Goal: Task Accomplishment & Management: Use online tool/utility

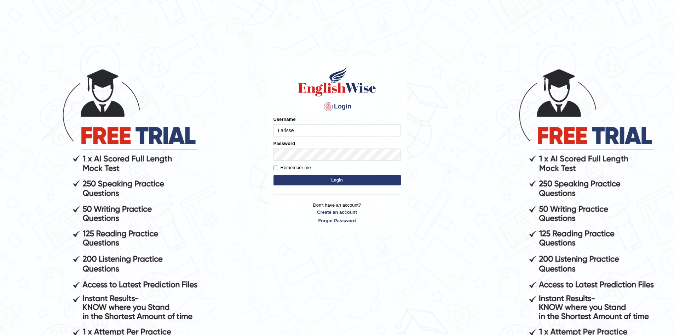
type input "Larisse"
click at [274, 175] on button "Login" at bounding box center [337, 180] width 127 height 11
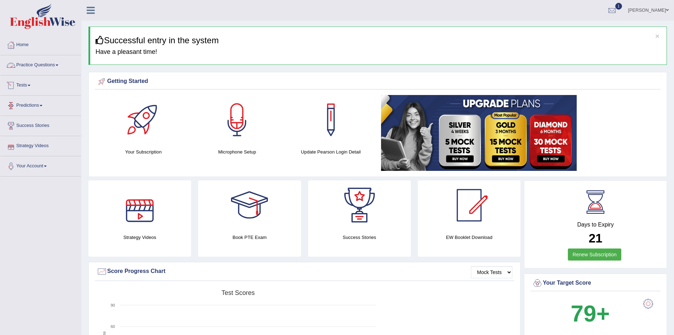
click at [46, 66] on link "Practice Questions" at bounding box center [40, 64] width 81 height 18
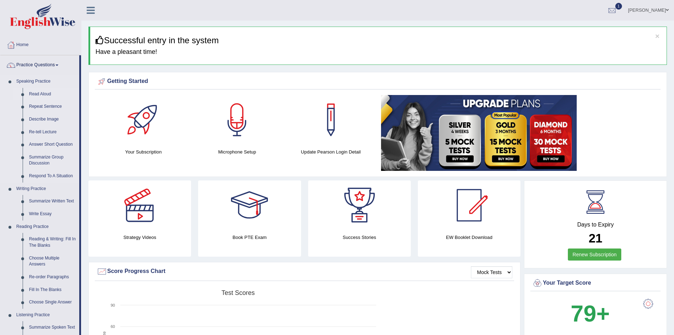
click at [43, 91] on link "Read Aloud" at bounding box center [52, 94] width 53 height 13
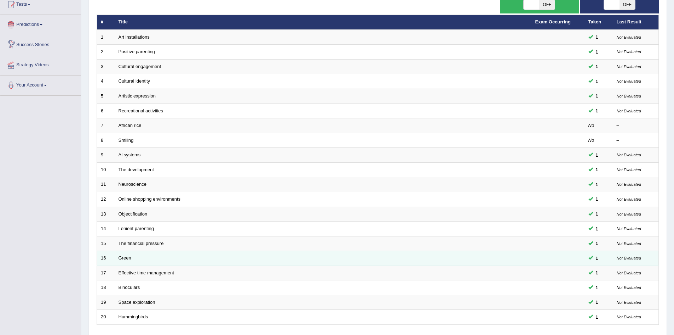
scroll to position [134, 0]
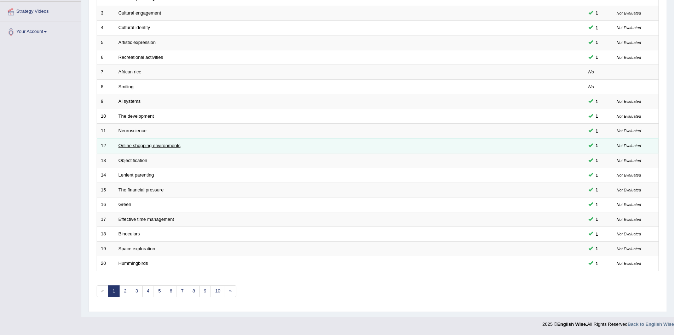
click at [139, 143] on link "Online shopping environments" at bounding box center [150, 145] width 62 height 5
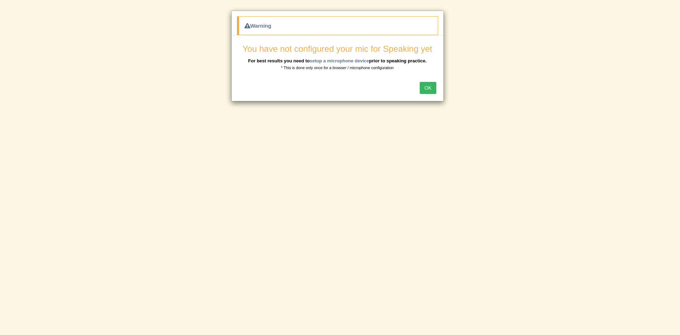
click at [431, 90] on button "OK" at bounding box center [427, 88] width 16 height 12
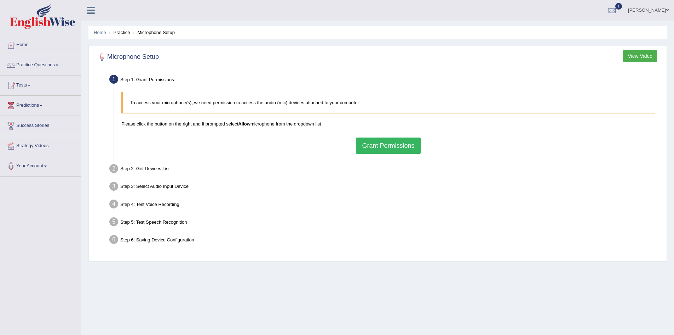
click at [392, 145] on button "Grant Permissions" at bounding box center [388, 145] width 64 height 16
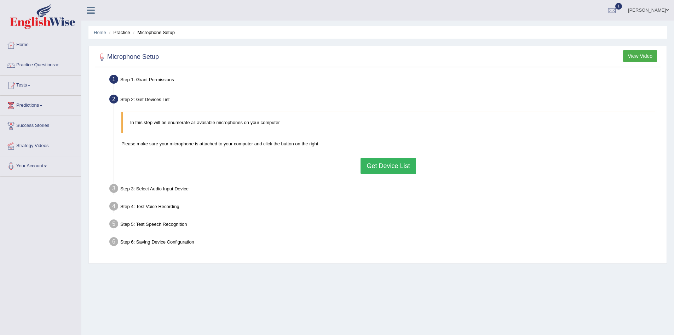
click at [392, 165] on button "Get Device List" at bounding box center [388, 166] width 55 height 16
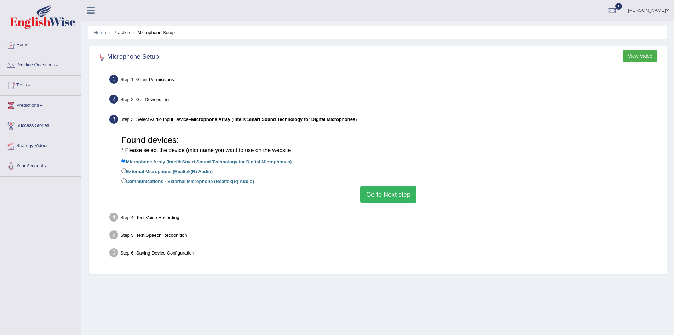
click at [381, 195] on button "Go to Next step" at bounding box center [388, 194] width 56 height 16
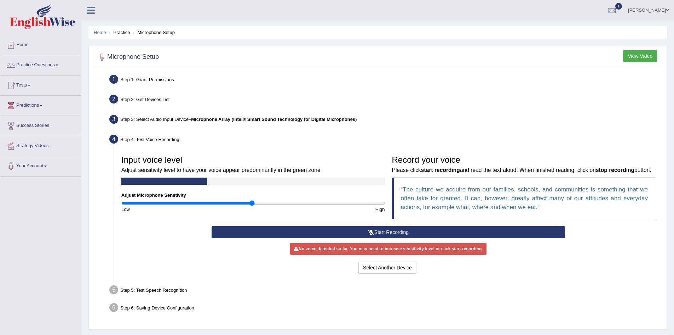
click at [385, 238] on button "Start Recording" at bounding box center [389, 232] width 354 height 12
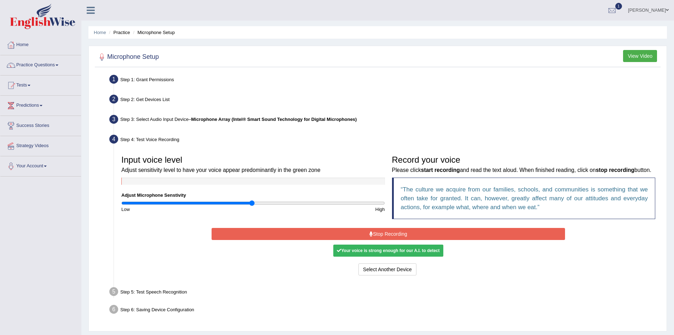
click at [413, 240] on button "Stop Recording" at bounding box center [389, 234] width 354 height 12
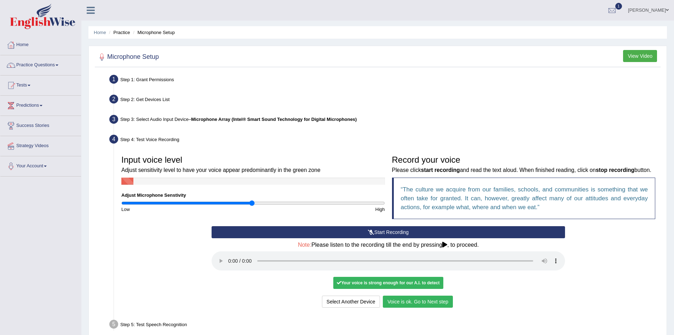
click at [411, 307] on button "Voice is ok. Go to Next step" at bounding box center [418, 301] width 70 height 12
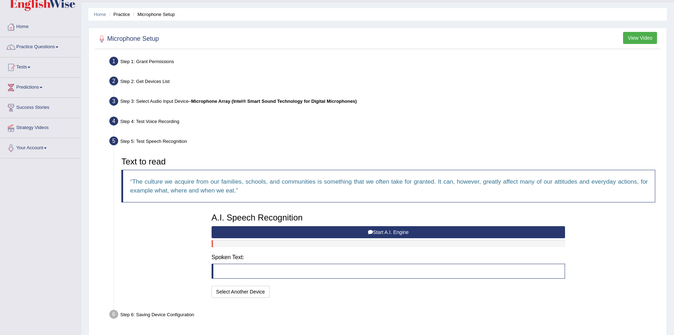
scroll to position [35, 0]
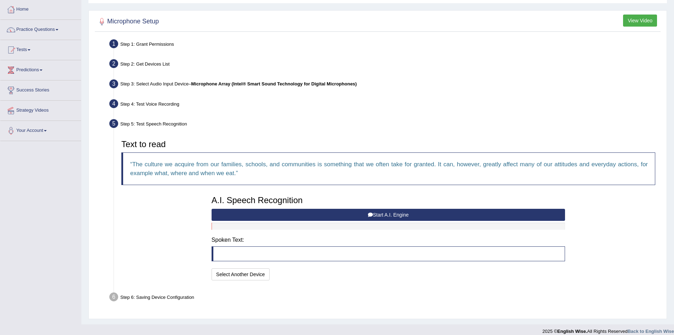
click at [353, 216] on button "Start A.I. Engine" at bounding box center [389, 215] width 354 height 12
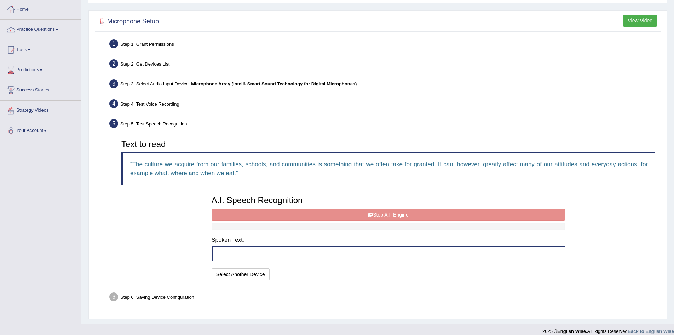
click at [326, 216] on div "A.I. Speech Recognition Start A.I. Engine Stop A.I. Engine Note: Please listen …" at bounding box center [388, 237] width 361 height 90
click at [304, 219] on div "A.I. Speech Recognition Start A.I. Engine Stop A.I. Engine Note: Please listen …" at bounding box center [388, 237] width 361 height 90
click at [316, 213] on div "A.I. Speech Recognition Start A.I. Engine Stop A.I. Engine Note: Please listen …" at bounding box center [388, 237] width 361 height 90
click at [317, 213] on div "A.I. Speech Recognition Start A.I. Engine Stop A.I. Engine Note: Please listen …" at bounding box center [388, 237] width 361 height 90
click at [318, 213] on div "A.I. Speech Recognition Start A.I. Engine Stop A.I. Engine Note: Please listen …" at bounding box center [388, 237] width 361 height 90
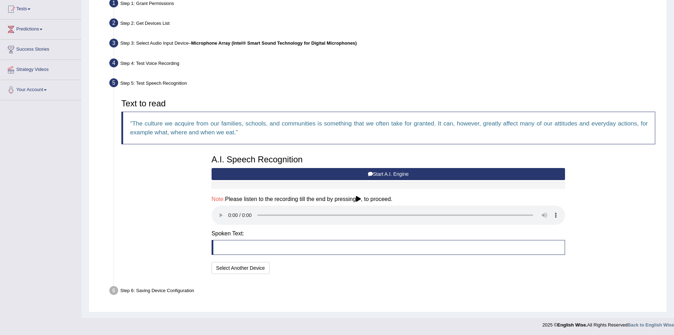
scroll to position [77, 0]
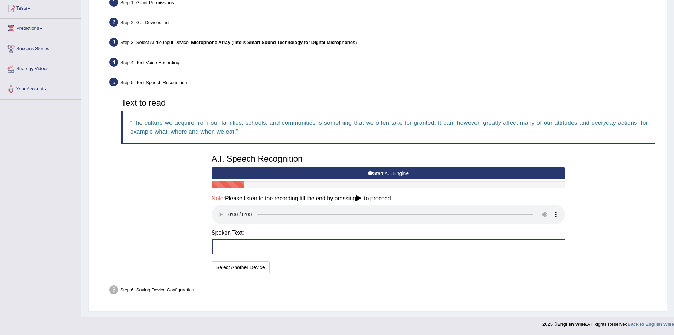
click at [361, 198] on icon at bounding box center [358, 198] width 5 height 6
click at [296, 172] on button "Start A.I. Engine" at bounding box center [389, 173] width 354 height 12
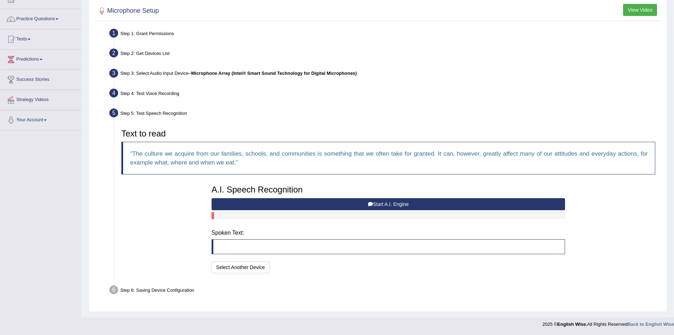
scroll to position [42, 0]
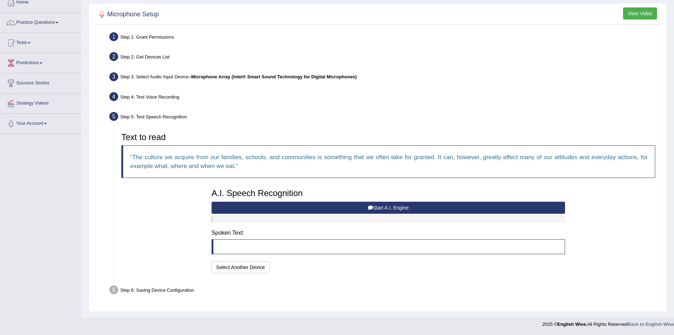
click at [389, 208] on button "Start A.I. Engine" at bounding box center [389, 207] width 354 height 12
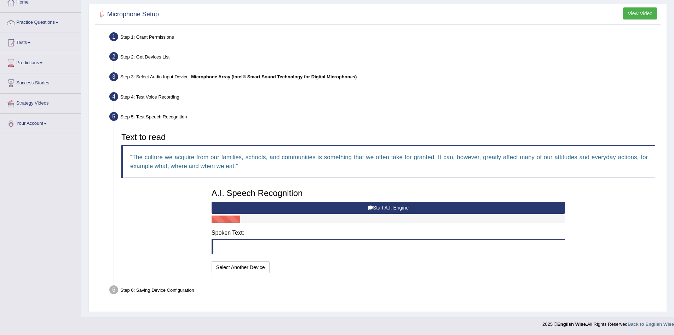
click at [389, 208] on button "Start A.I. Engine" at bounding box center [389, 207] width 354 height 12
click at [234, 268] on button "Select Another Device" at bounding box center [241, 267] width 58 height 12
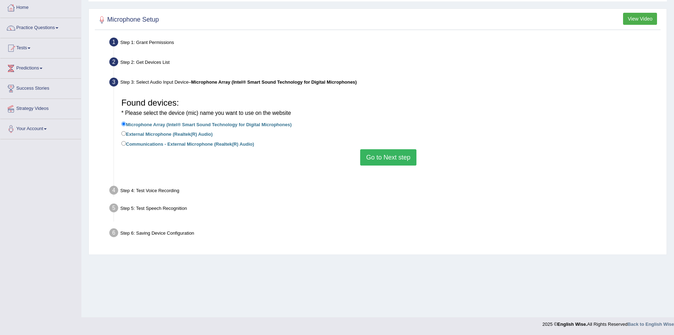
scroll to position [37, 0]
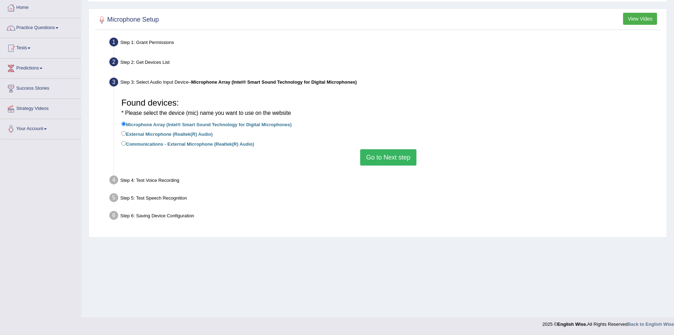
click at [367, 155] on button "Go to Next step" at bounding box center [388, 157] width 56 height 16
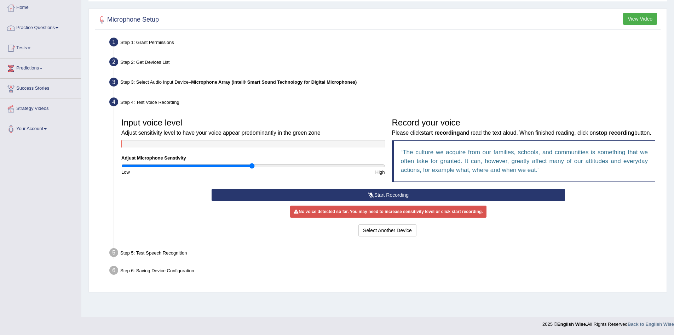
click at [353, 201] on button "Start Recording" at bounding box center [389, 195] width 354 height 12
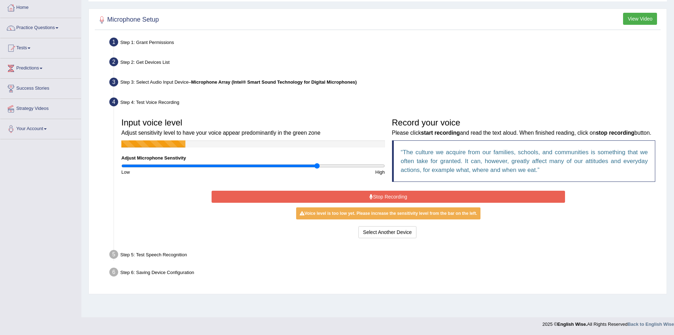
drag, startPoint x: 252, startPoint y: 166, endPoint x: 316, endPoint y: 167, distance: 64.5
type input "1.5"
click at [316, 167] on input "range" at bounding box center [253, 166] width 264 height 6
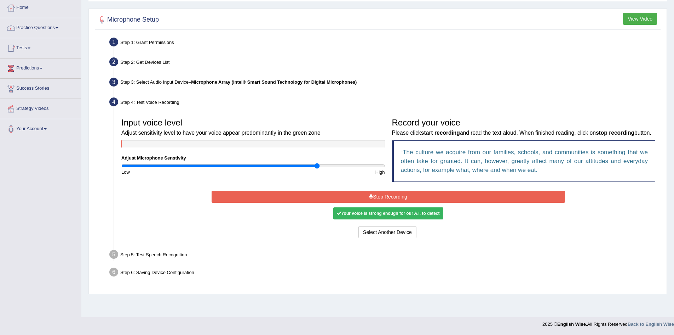
click at [379, 219] on div "Your voice is strong enough for our A.I. to detect" at bounding box center [388, 213] width 110 height 12
click at [373, 202] on button "Stop Recording" at bounding box center [389, 196] width 354 height 12
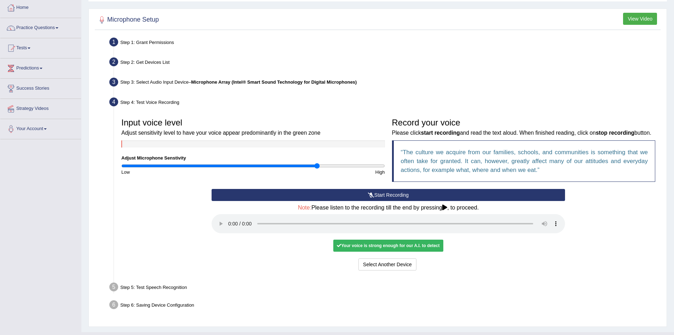
click at [375, 251] on div "Your voice is strong enough for our A.I. to detect" at bounding box center [388, 245] width 110 height 12
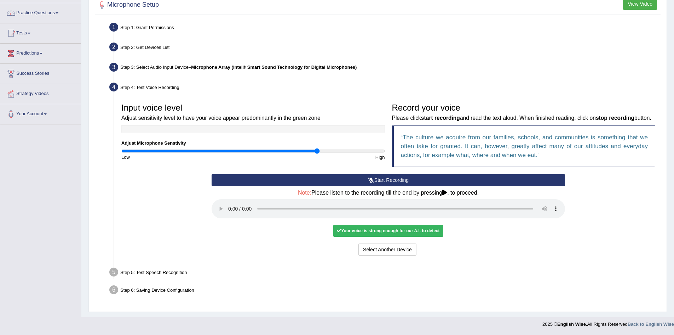
scroll to position [61, 0]
click at [420, 251] on button "Voice is ok. Go to Next step" at bounding box center [418, 249] width 70 height 12
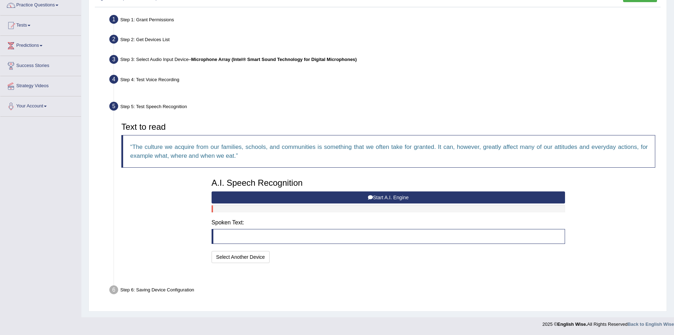
scroll to position [42, 0]
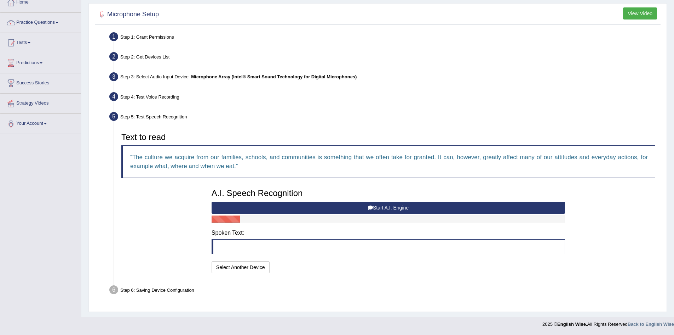
click at [390, 210] on button "Start A.I. Engine" at bounding box center [389, 207] width 354 height 12
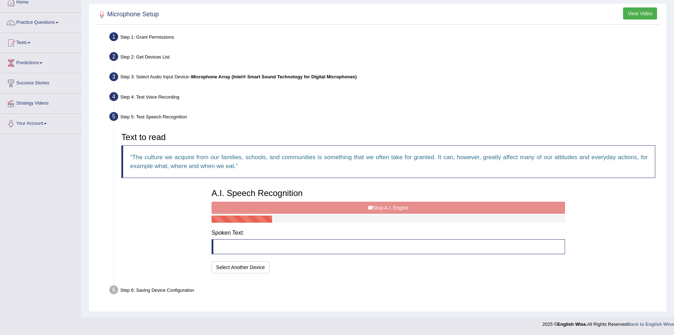
click at [392, 209] on div "A.I. Speech Recognition Start A.I. Engine Stop A.I. Engine Note: Please listen …" at bounding box center [388, 230] width 361 height 90
click at [393, 209] on div "A.I. Speech Recognition Start A.I. Engine Stop A.I. Engine Note: Please listen …" at bounding box center [388, 230] width 361 height 90
drag, startPoint x: 393, startPoint y: 209, endPoint x: 396, endPoint y: 206, distance: 4.8
click at [395, 209] on div "A.I. Speech Recognition Start A.I. Engine Stop A.I. Engine Note: Please listen …" at bounding box center [388, 230] width 361 height 90
drag, startPoint x: 396, startPoint y: 206, endPoint x: 396, endPoint y: 201, distance: 5.3
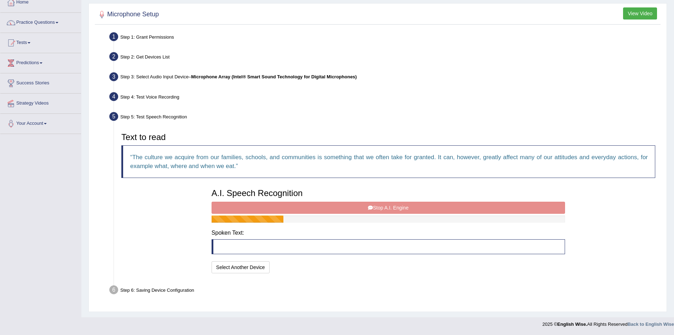
click at [400, 206] on div "A.I. Speech Recognition Start A.I. Engine Stop A.I. Engine Note: Please listen …" at bounding box center [388, 230] width 361 height 90
click at [397, 201] on div "A.I. Speech Recognition Start A.I. Engine Stop A.I. Engine Note: Please listen …" at bounding box center [388, 230] width 361 height 90
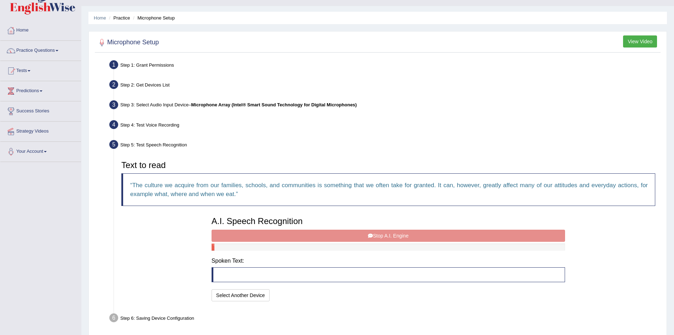
scroll to position [0, 0]
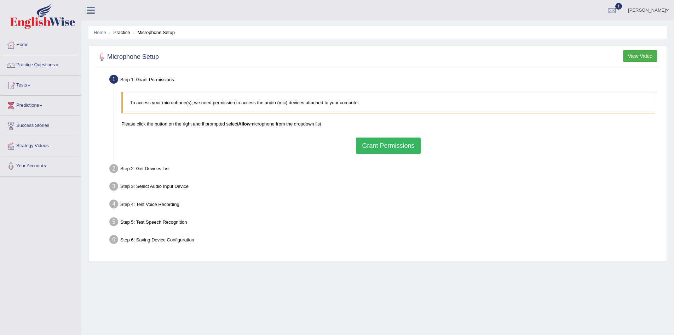
click at [381, 145] on button "Grant Permissions" at bounding box center [388, 145] width 64 height 16
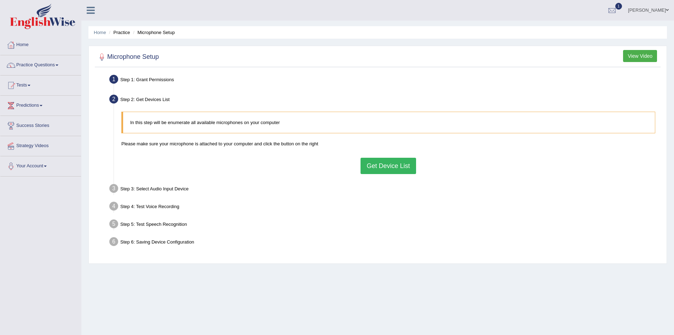
click at [387, 172] on button "Get Device List" at bounding box center [388, 166] width 55 height 16
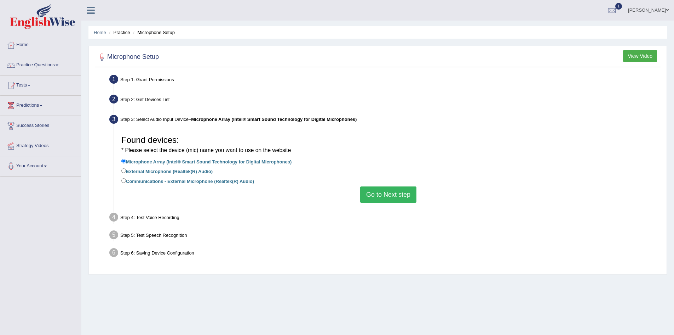
click at [376, 197] on button "Go to Next step" at bounding box center [388, 194] width 56 height 16
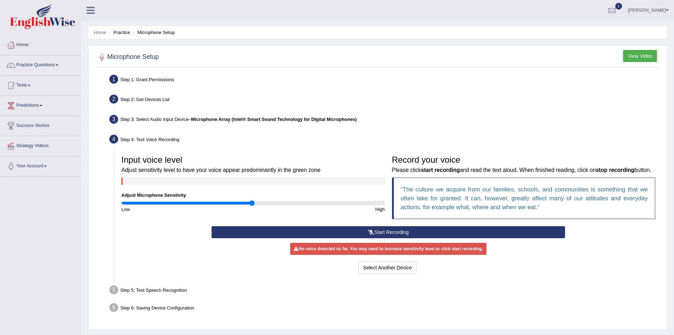
click at [376, 238] on button "Start Recording" at bounding box center [389, 232] width 354 height 12
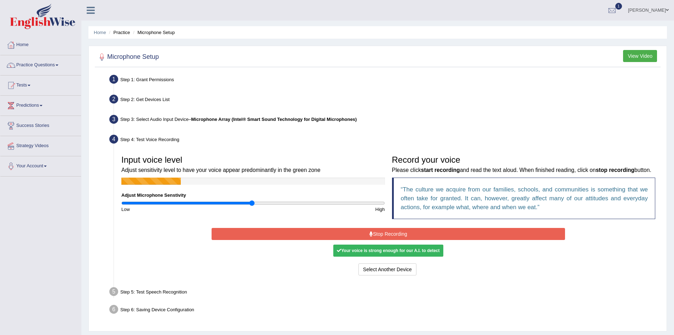
click at [379, 240] on button "Stop Recording" at bounding box center [389, 234] width 354 height 12
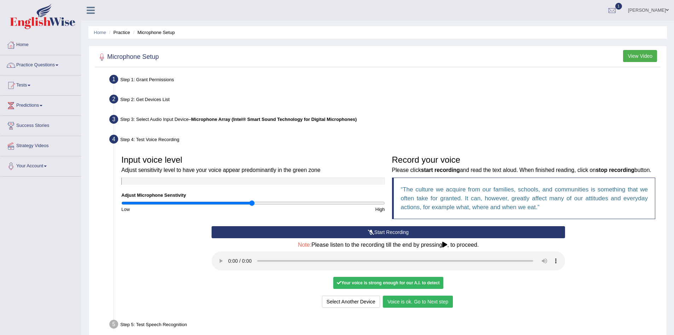
click at [417, 307] on button "Voice is ok. Go to Next step" at bounding box center [418, 301] width 70 height 12
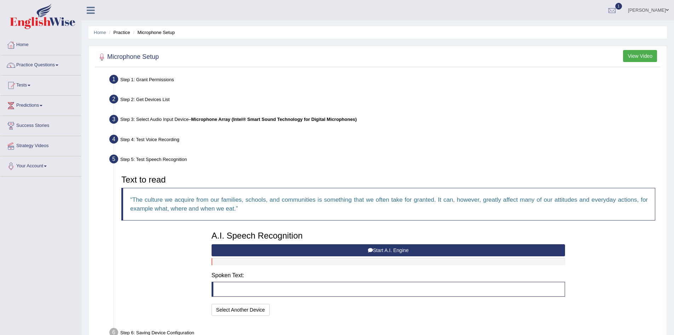
click at [382, 250] on button "Start A.I. Engine" at bounding box center [389, 250] width 354 height 12
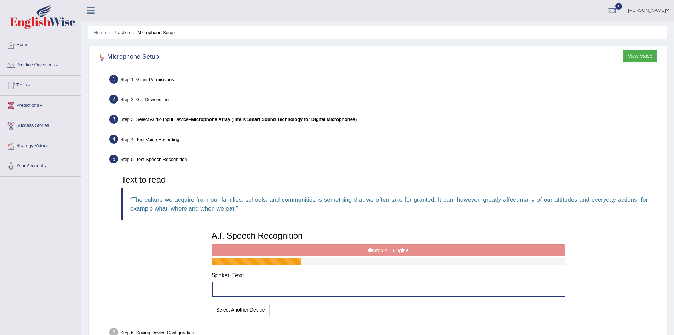
click at [383, 248] on div "A.I. Speech Recognition Start A.I. Engine Stop A.I. Engine Note: Please listen …" at bounding box center [388, 272] width 361 height 90
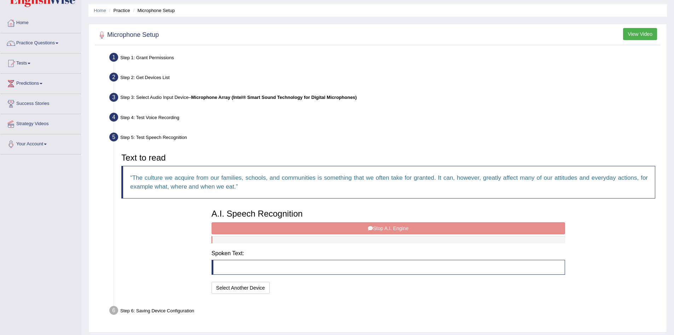
scroll to position [42, 0]
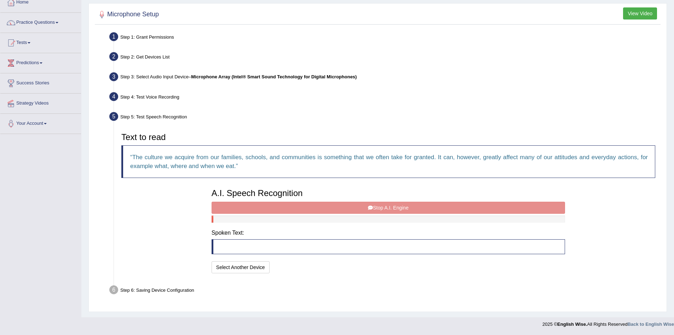
click at [164, 286] on div "Step 6: Saving Device Configuration" at bounding box center [385, 291] width 558 height 16
click at [420, 205] on div "A.I. Speech Recognition Start A.I. Engine Stop A.I. Engine Note: Please listen …" at bounding box center [388, 230] width 361 height 90
click at [289, 239] on blockquote at bounding box center [389, 246] width 354 height 15
click at [287, 241] on blockquote at bounding box center [389, 246] width 354 height 15
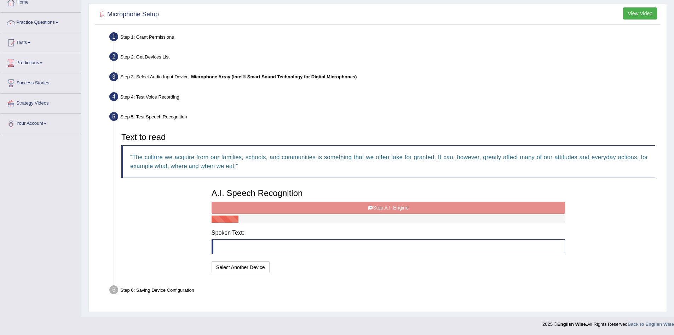
click at [286, 245] on blockquote at bounding box center [389, 246] width 354 height 15
click at [250, 246] on blockquote at bounding box center [389, 246] width 354 height 15
click at [250, 245] on blockquote at bounding box center [389, 246] width 354 height 15
click at [249, 245] on blockquote at bounding box center [389, 246] width 354 height 15
click at [422, 207] on div "A.I. Speech Recognition Start A.I. Engine Stop A.I. Engine Note: Please listen …" at bounding box center [388, 230] width 361 height 90
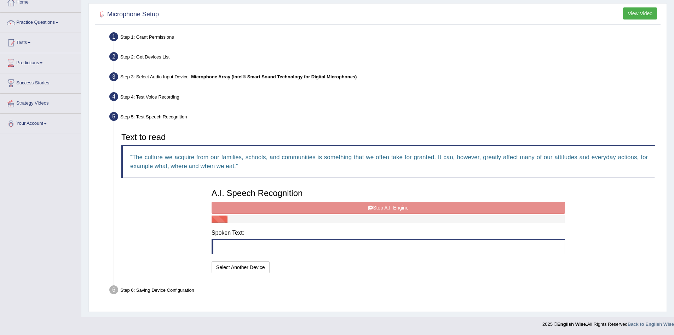
click at [421, 207] on div "A.I. Speech Recognition Start A.I. Engine Stop A.I. Engine Note: Please listen …" at bounding box center [388, 230] width 361 height 90
click at [419, 205] on div "A.I. Speech Recognition Start A.I. Engine Stop A.I. Engine Note: Please listen …" at bounding box center [388, 230] width 361 height 90
click at [416, 204] on div "A.I. Speech Recognition Start A.I. Engine Stop A.I. Engine Note: Please listen …" at bounding box center [388, 230] width 361 height 90
click at [411, 200] on div "A.I. Speech Recognition Start A.I. Engine Stop A.I. Engine Note: Please listen …" at bounding box center [388, 230] width 361 height 90
drag, startPoint x: 409, startPoint y: 199, endPoint x: 402, endPoint y: 195, distance: 7.8
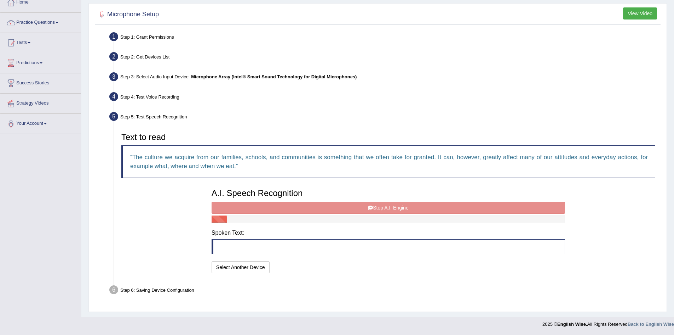
click at [408, 199] on div "A.I. Speech Recognition Start A.I. Engine Stop A.I. Engine Note: Please listen …" at bounding box center [388, 230] width 361 height 90
click at [403, 195] on h3 "A.I. Speech Recognition" at bounding box center [389, 192] width 354 height 9
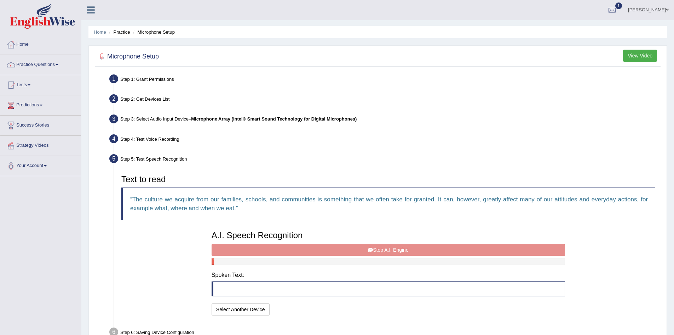
scroll to position [0, 0]
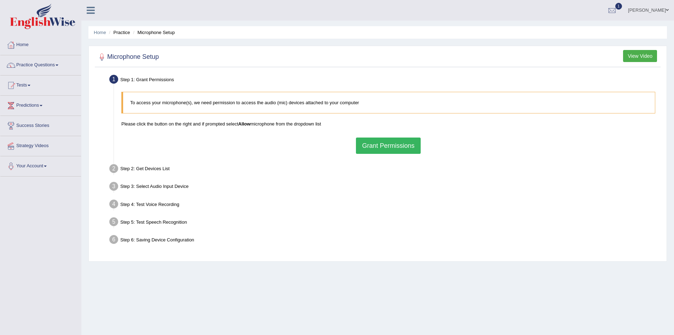
click at [370, 149] on button "Grant Permissions" at bounding box center [388, 145] width 64 height 16
